Goal: Information Seeking & Learning: Learn about a topic

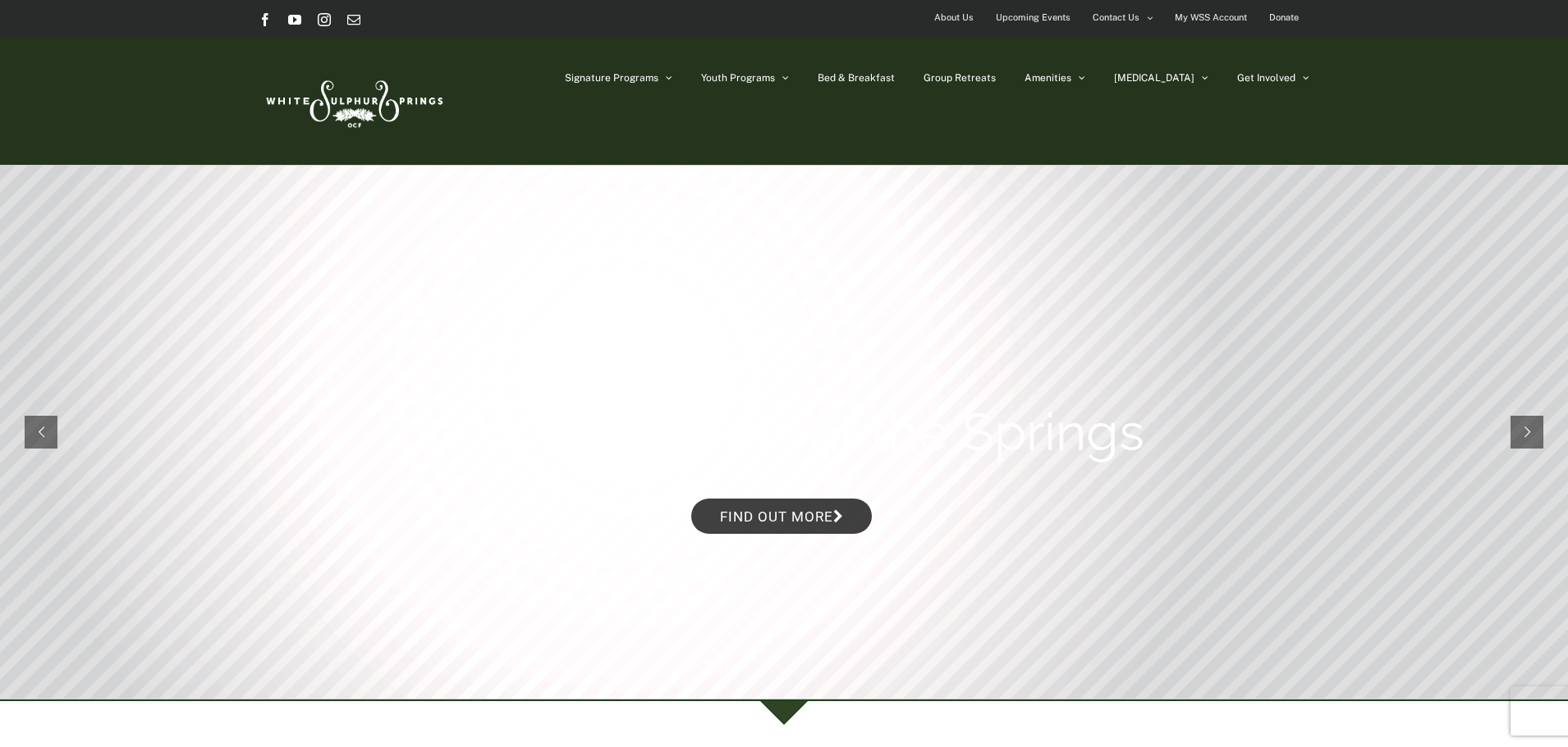
click at [963, 9] on span "About Us" at bounding box center [953, 18] width 39 height 24
click at [800, 517] on link "Find out more" at bounding box center [781, 516] width 181 height 35
